Goal: Task Accomplishment & Management: Use online tool/utility

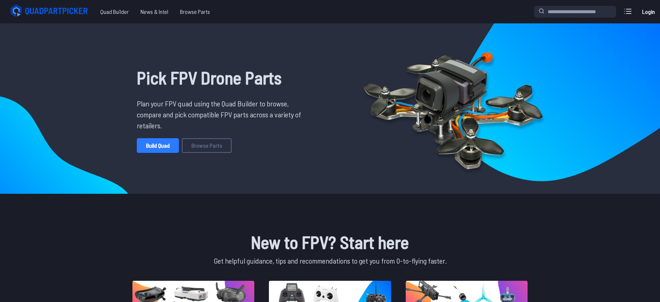
click at [157, 144] on link "Build Quad" at bounding box center [158, 145] width 42 height 15
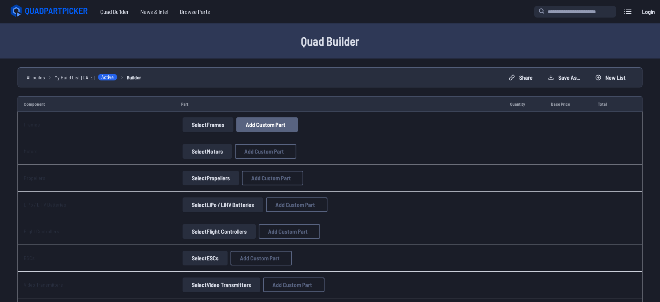
click at [275, 126] on span "Add Custom Part" at bounding box center [265, 125] width 39 height 6
select select "**********"
click at [403, 51] on icon at bounding box center [401, 52] width 3 height 3
click at [220, 127] on button "Select Frames" at bounding box center [207, 124] width 51 height 15
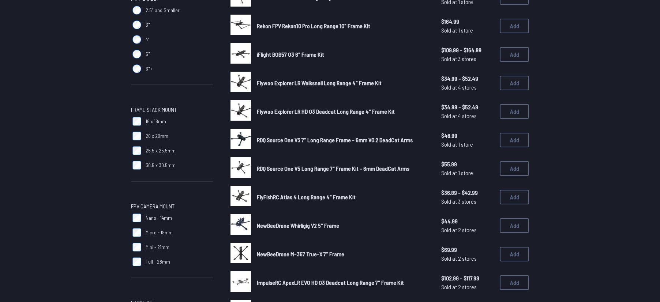
scroll to position [293, 0]
